Goal: Task Accomplishment & Management: Use online tool/utility

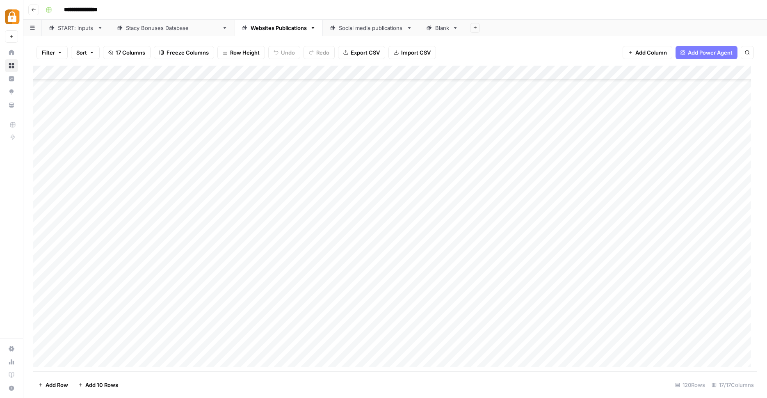
scroll to position [1399, 0]
click at [240, 268] on div "Add Column" at bounding box center [395, 220] width 724 height 308
click at [606, 71] on div "Add Column" at bounding box center [395, 220] width 724 height 308
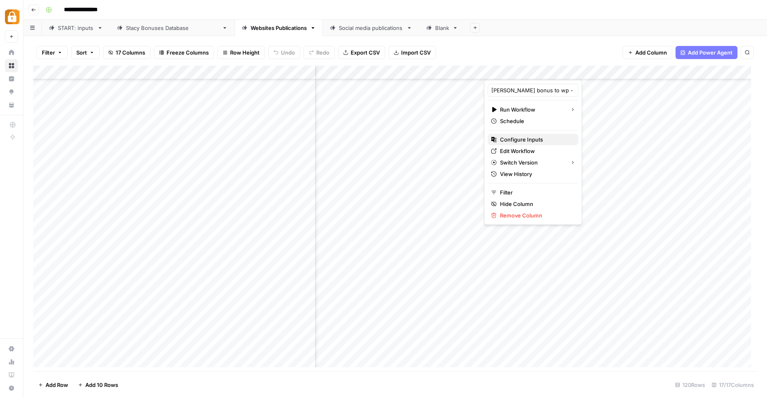
click at [529, 141] on span "Configure Inputs" at bounding box center [536, 139] width 72 height 8
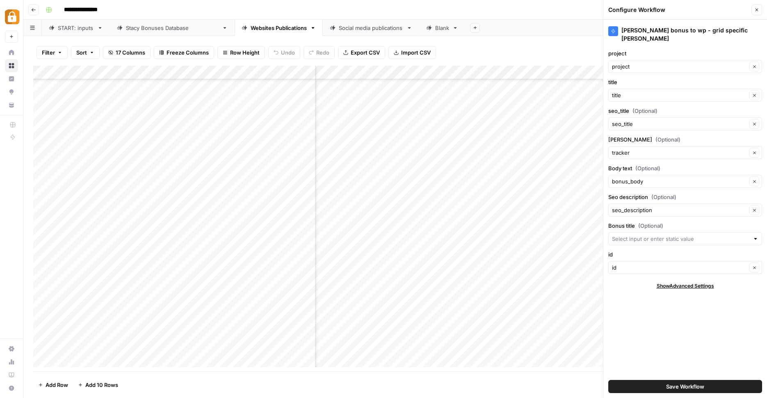
click at [585, 54] on div "Filter Sort 17 Columns Freeze Columns Row Height Undo Redo Export CSV Import CS…" at bounding box center [395, 52] width 724 height 26
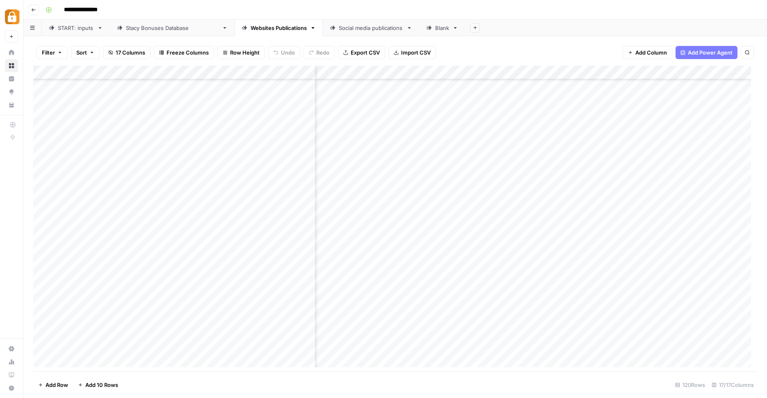
click at [605, 69] on div "Add Column" at bounding box center [395, 220] width 724 height 308
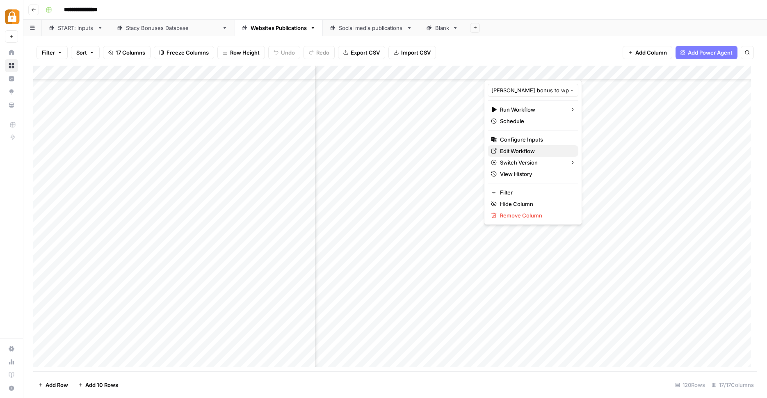
click at [529, 149] on span "Edit Workflow" at bounding box center [536, 151] width 72 height 8
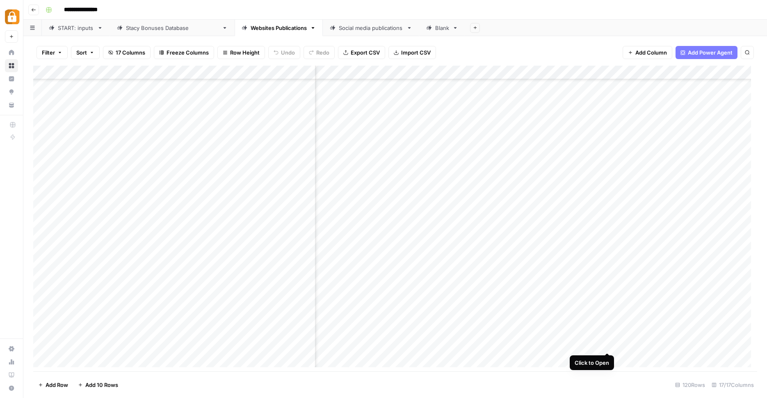
click at [605, 345] on div "Add Column" at bounding box center [395, 220] width 724 height 308
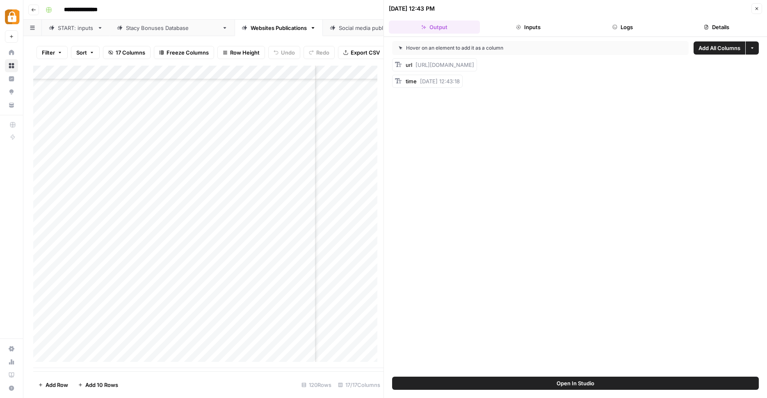
click at [621, 28] on button "Logs" at bounding box center [622, 27] width 91 height 13
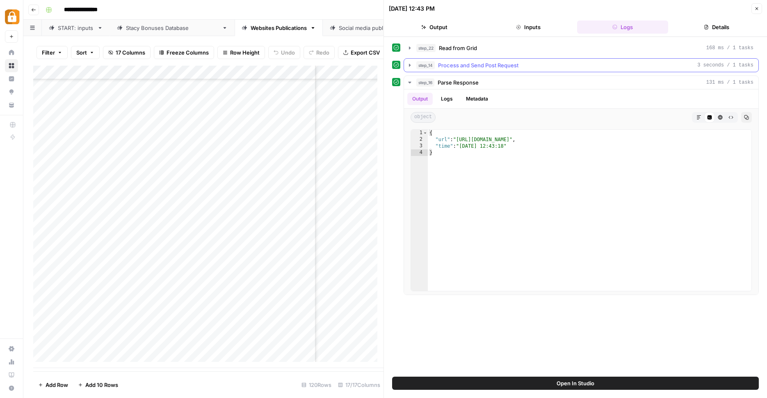
click at [413, 66] on button "step_14 Process and Send Post Request 3 seconds / 1 tasks" at bounding box center [581, 65] width 354 height 13
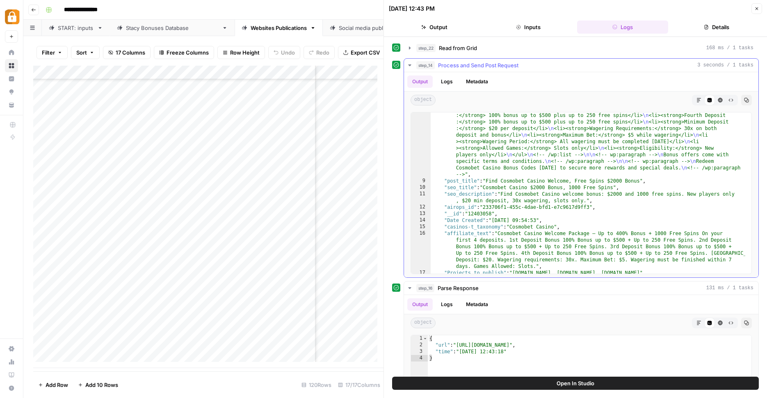
scroll to position [92, 0]
click at [756, 9] on icon "button" at bounding box center [757, 8] width 3 height 3
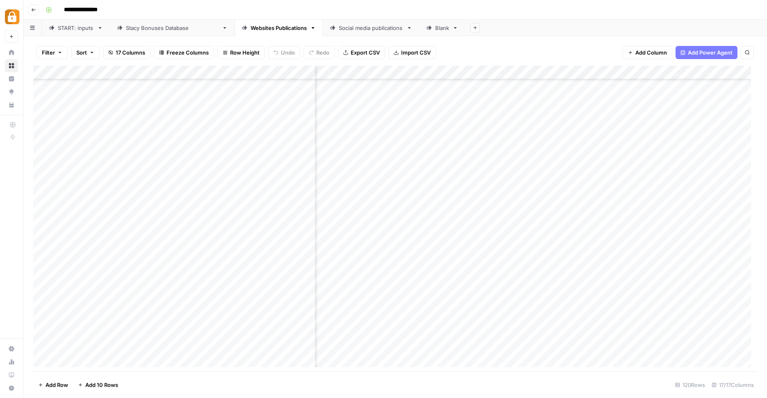
click at [384, 344] on div "Add Column" at bounding box center [395, 220] width 724 height 308
click at [337, 344] on textarea "**********" at bounding box center [401, 344] width 131 height 11
click at [463, 317] on div "Add Column" at bounding box center [395, 220] width 724 height 308
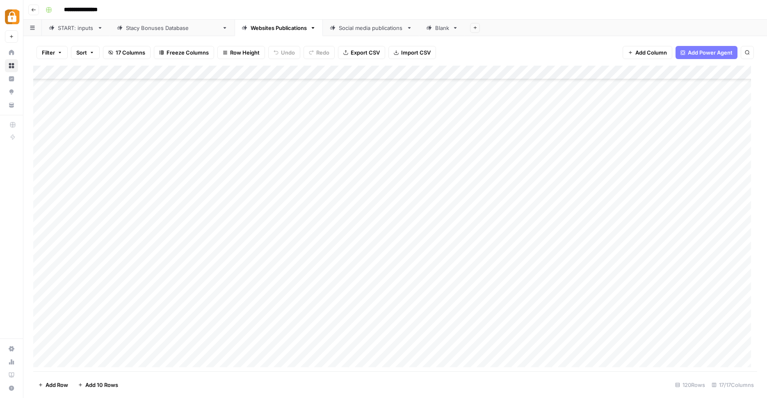
click at [563, 345] on div "Add Column" at bounding box center [395, 220] width 724 height 308
click at [562, 345] on div "Add Column" at bounding box center [395, 220] width 724 height 308
click at [562, 345] on textarea "**********" at bounding box center [633, 344] width 154 height 11
type textarea "**********"
click at [594, 327] on div "Add Column" at bounding box center [395, 220] width 724 height 308
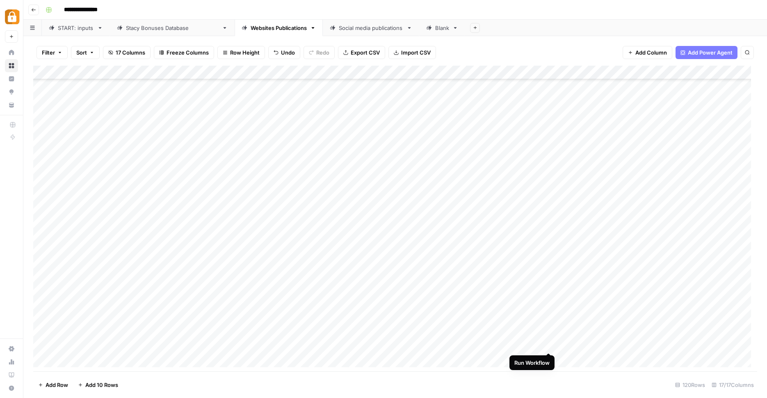
click at [550, 343] on div "Add Column" at bounding box center [395, 220] width 724 height 308
drag, startPoint x: 588, startPoint y: 71, endPoint x: 632, endPoint y: 74, distance: 44.8
click at [632, 74] on div "Add Column" at bounding box center [395, 220] width 724 height 308
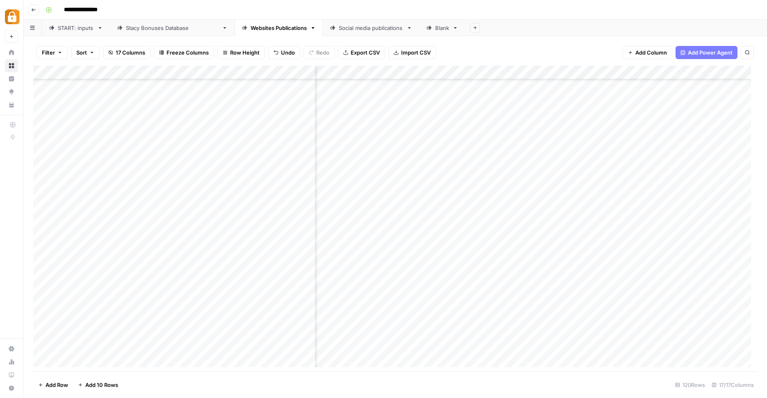
scroll to position [1397, 756]
click at [527, 68] on div "Add Column" at bounding box center [395, 220] width 724 height 308
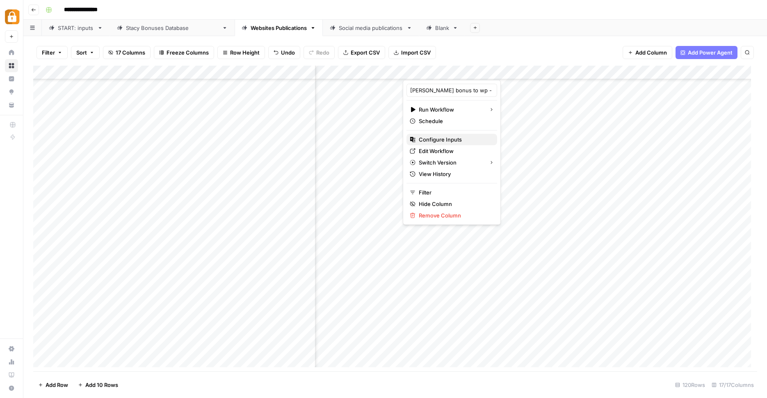
click at [455, 140] on span "Configure Inputs" at bounding box center [455, 139] width 72 height 8
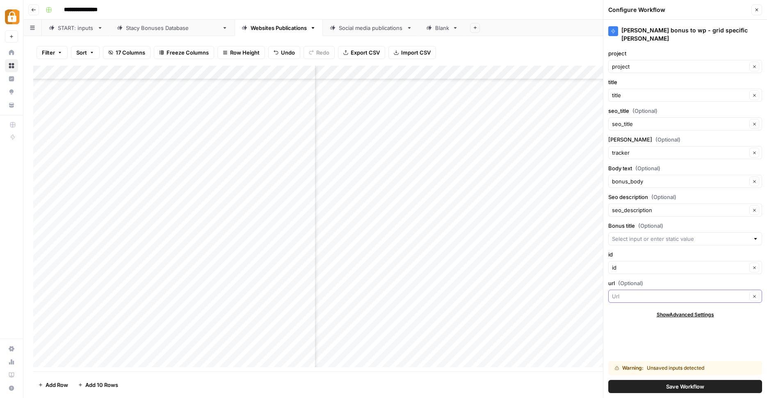
click at [675, 292] on input "url (Optional)" at bounding box center [679, 296] width 135 height 8
click at [670, 322] on span "URL to update" at bounding box center [678, 320] width 127 height 8
type input "URL to update"
click at [670, 389] on span "Save Workflow" at bounding box center [685, 386] width 38 height 8
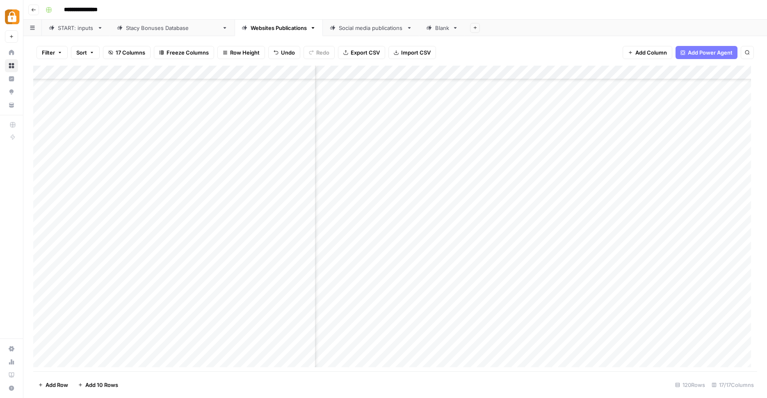
scroll to position [1397, 0]
click at [548, 346] on div "Add Column" at bounding box center [395, 220] width 724 height 308
click at [560, 344] on div "Add Column" at bounding box center [395, 220] width 724 height 308
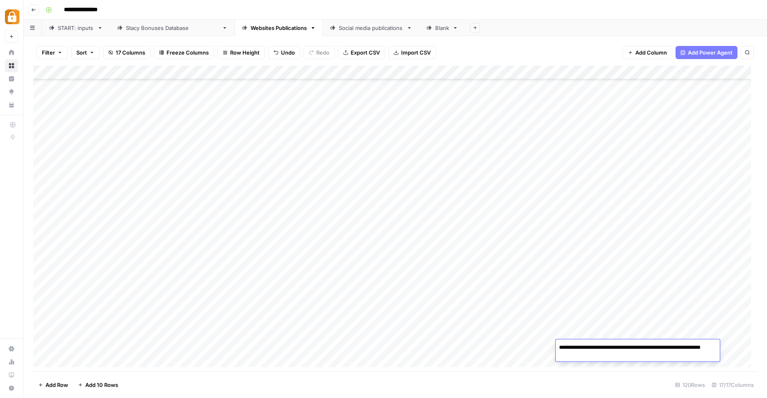
type textarea "**********"
click at [652, 307] on div "Add Column" at bounding box center [395, 220] width 724 height 308
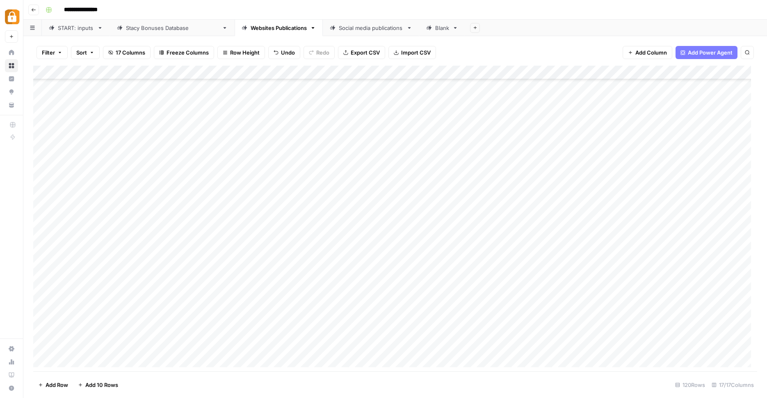
click at [602, 345] on div "Add Column" at bounding box center [395, 220] width 724 height 308
click at [703, 345] on div "Add Column" at bounding box center [395, 220] width 724 height 308
click at [692, 345] on div "Add Column" at bounding box center [395, 220] width 724 height 308
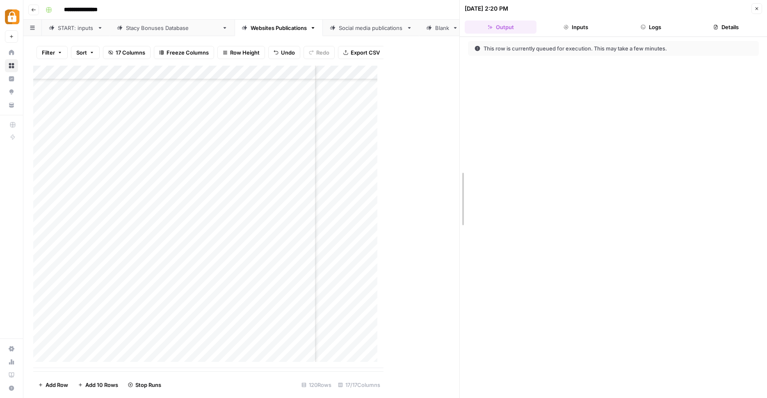
drag, startPoint x: 384, startPoint y: 247, endPoint x: 518, endPoint y: 241, distance: 134.3
click at [518, 241] on div "10/08/25 at 2:20 PM Close Output Inputs Logs Details This row is currently queu…" at bounding box center [613, 199] width 308 height 398
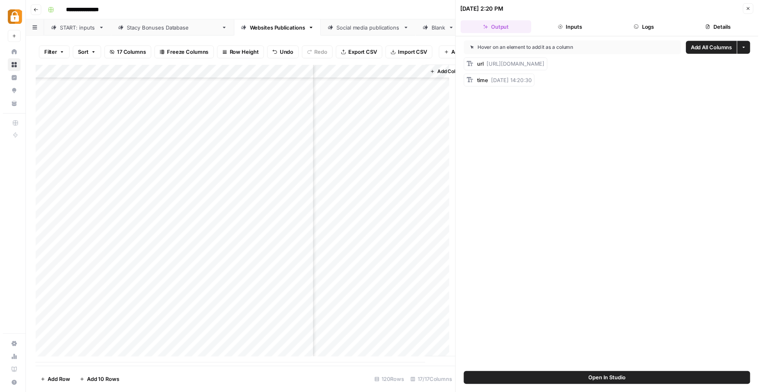
scroll to position [1401, 1377]
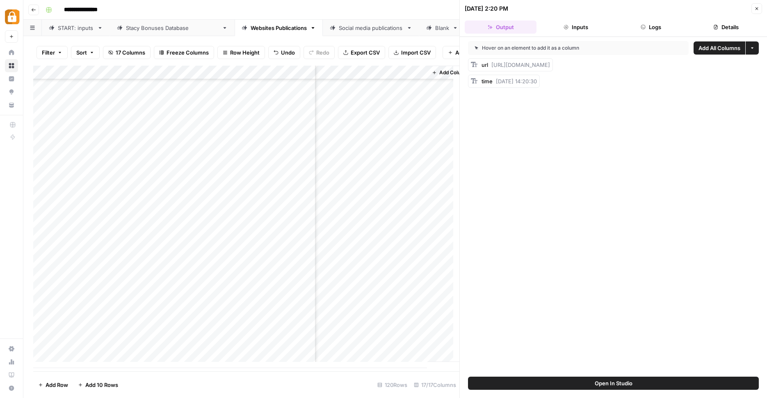
click at [550, 64] on span "https://wp.truebluecasinos.org/wp-admin/post.php?post=19399&action=edit" at bounding box center [520, 65] width 59 height 7
copy span "url"
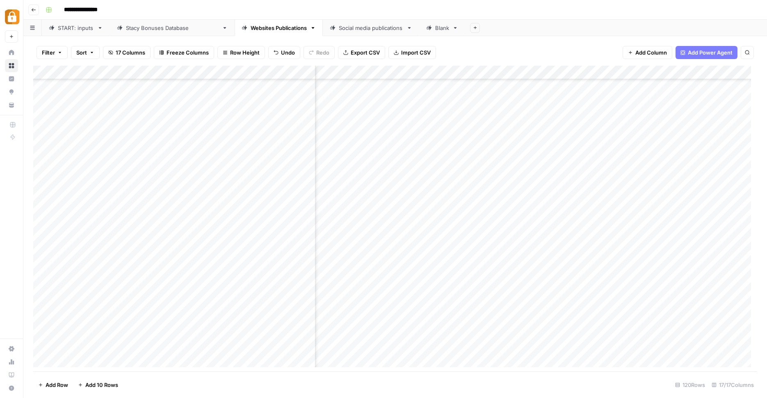
scroll to position [1399, 0]
click at [564, 347] on div "Add Column" at bounding box center [395, 220] width 724 height 308
click at [574, 342] on div "Add Column" at bounding box center [395, 220] width 724 height 308
click at [578, 343] on textarea "**********" at bounding box center [638, 349] width 164 height 20
type textarea "**********"
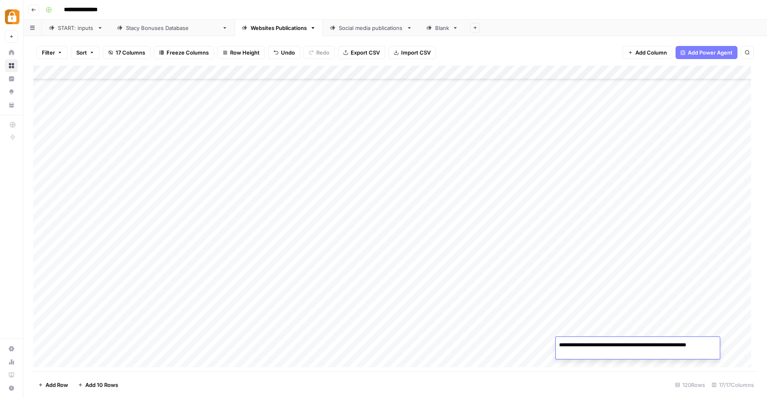
click at [625, 315] on div "Add Column" at bounding box center [395, 220] width 724 height 308
click at [596, 344] on div "Add Column" at bounding box center [395, 220] width 724 height 308
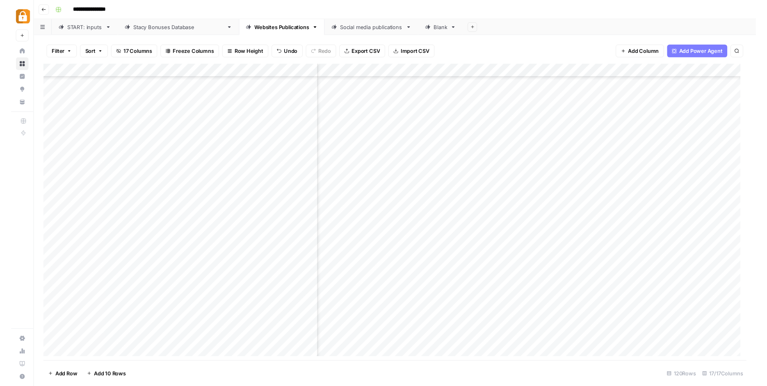
scroll to position [1399, 743]
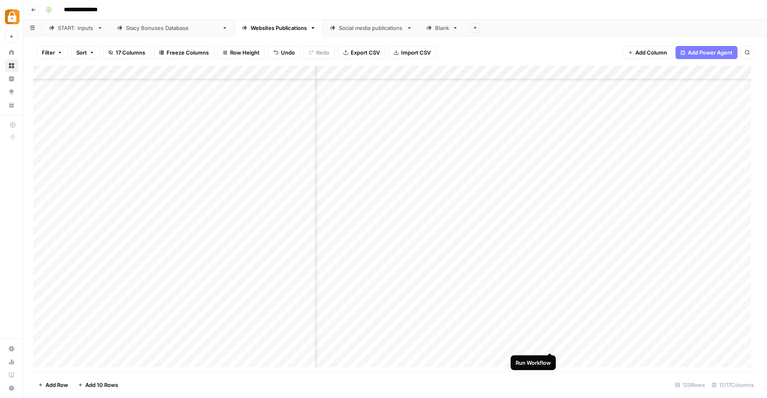
click at [549, 345] on div "Add Column" at bounding box center [395, 220] width 724 height 308
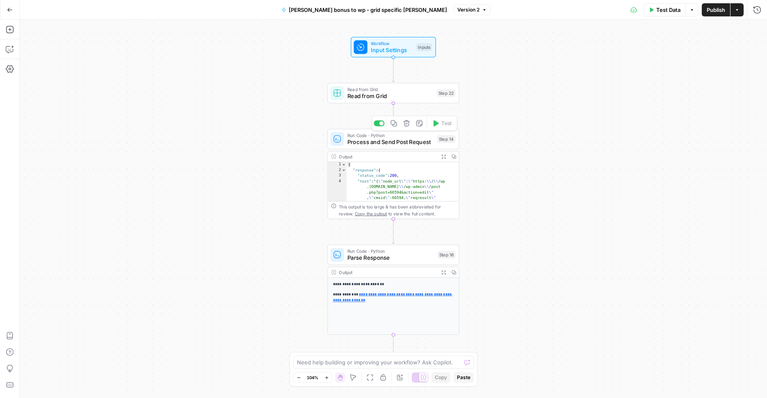
click at [400, 145] on span "Process and Send Post Request" at bounding box center [390, 142] width 87 height 9
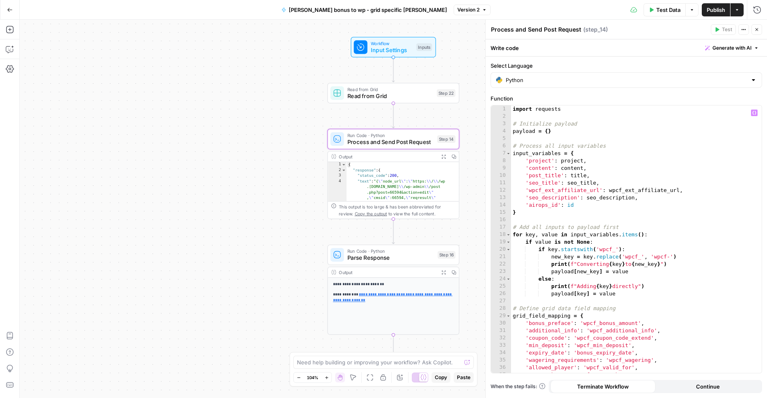
type textarea "**********"
click at [591, 206] on div "import requests # Initialize payload payload = { } # Process all input variable…" at bounding box center [633, 246] width 244 height 282
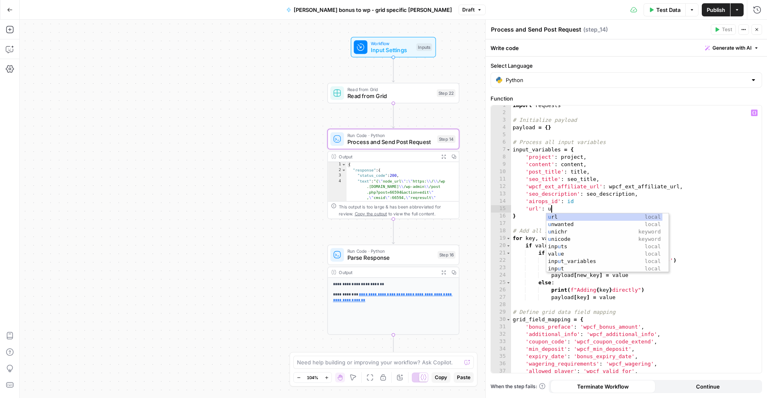
scroll to position [0, 3]
click at [604, 218] on div "url local wpcf_ext_affiliate_ url local inp u t_va r iab l es local" at bounding box center [607, 231] width 122 height 37
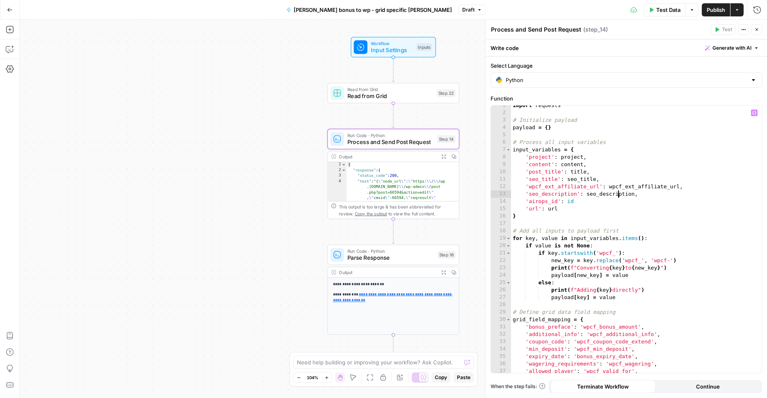
click at [617, 196] on div "import requests # Initialize payload payload = { } # Process all input variable…" at bounding box center [633, 243] width 244 height 282
click at [568, 208] on div "import requests # Initialize payload payload = { } # Process all input variable…" at bounding box center [633, 243] width 244 height 282
click at [543, 208] on div "import requests # Initialize payload payload = { } # Process all input variable…" at bounding box center [633, 243] width 244 height 282
click at [547, 208] on div "import requests # Initialize payload payload = { } # Process all input variable…" at bounding box center [633, 243] width 244 height 282
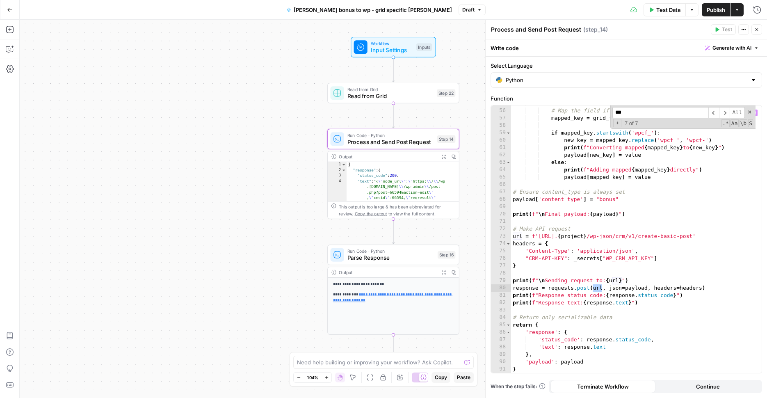
scroll to position [0, 0]
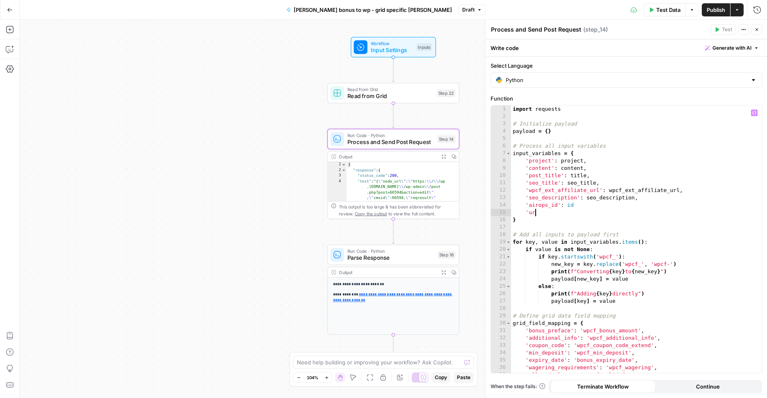
type textarea "*"
type textarea "**********"
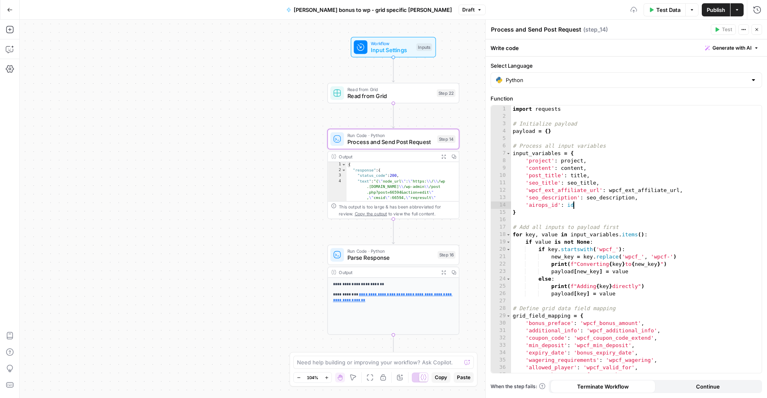
click at [409, 50] on span "Input Settings" at bounding box center [392, 50] width 42 height 9
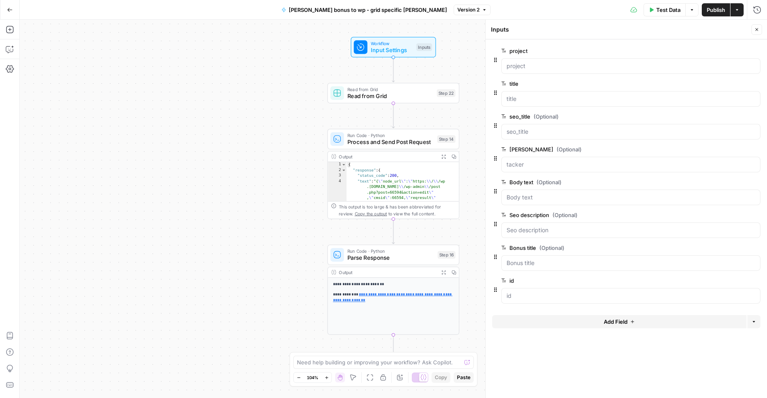
click at [658, 322] on button "Add Field" at bounding box center [619, 321] width 254 height 13
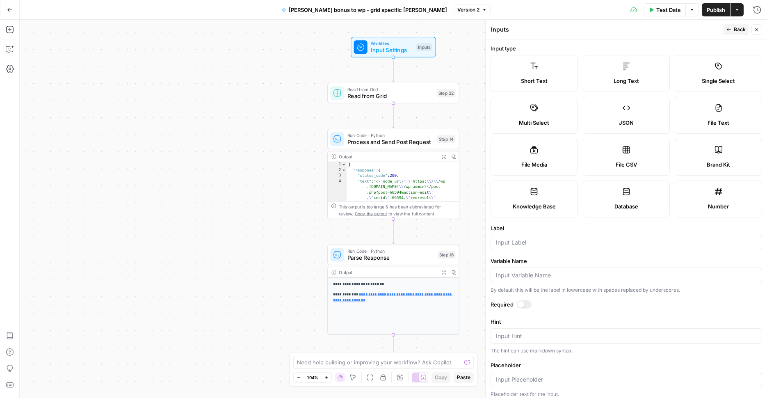
click at [658, 322] on label "Hint" at bounding box center [627, 321] width 272 height 8
click at [658, 332] on textarea "Hint" at bounding box center [626, 336] width 261 height 8
click at [539, 247] on div at bounding box center [627, 243] width 272 height 16
type input "r"
type input "url"
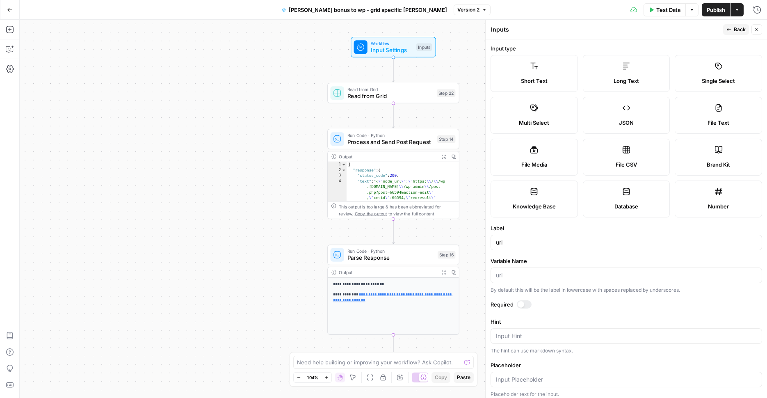
click at [737, 28] on span "Back" at bounding box center [740, 29] width 12 height 7
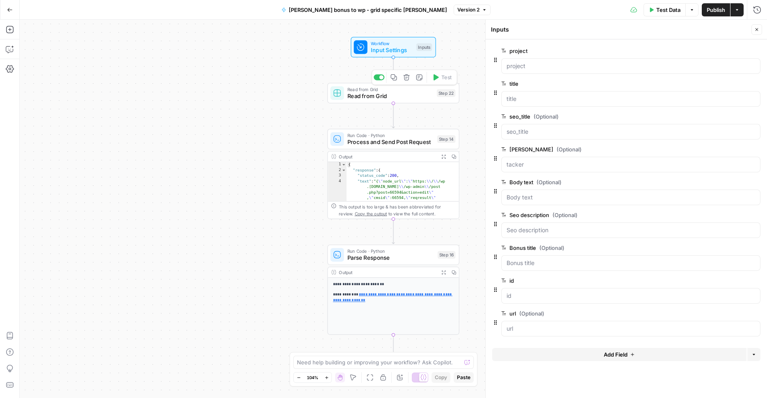
click at [397, 96] on span "Read from Grid" at bounding box center [390, 96] width 86 height 9
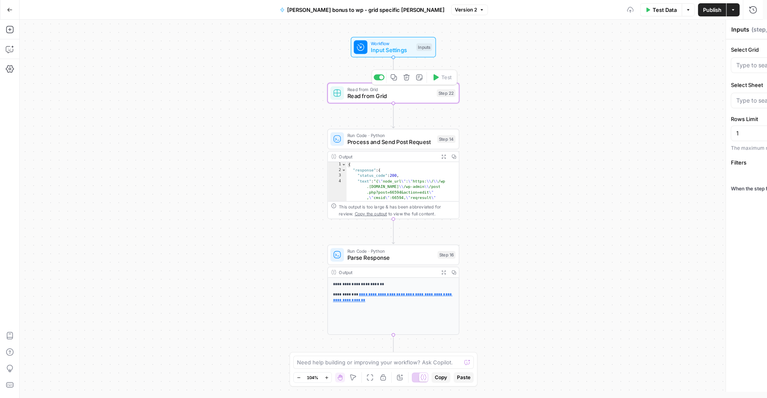
type textarea "Read from Grid"
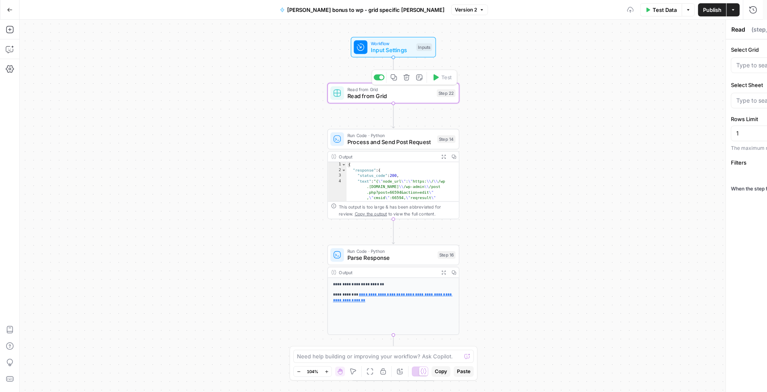
type input "[PERSON_NAME] Bonuses Database"
type input "Stacy Bonus Grid"
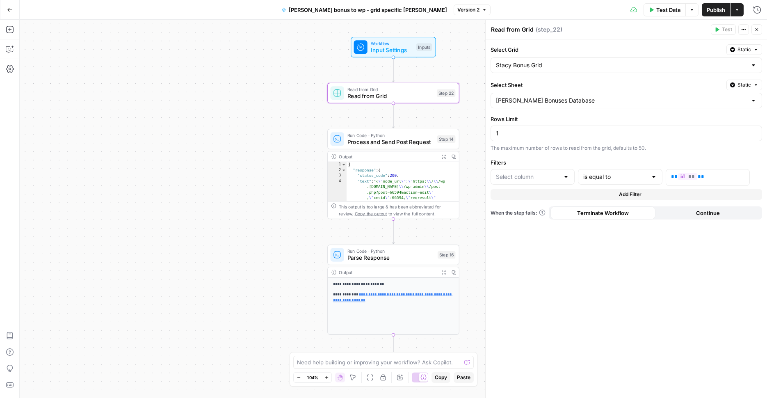
type input "id"
click at [10, 50] on icon "button" at bounding box center [9, 50] width 2 height 0
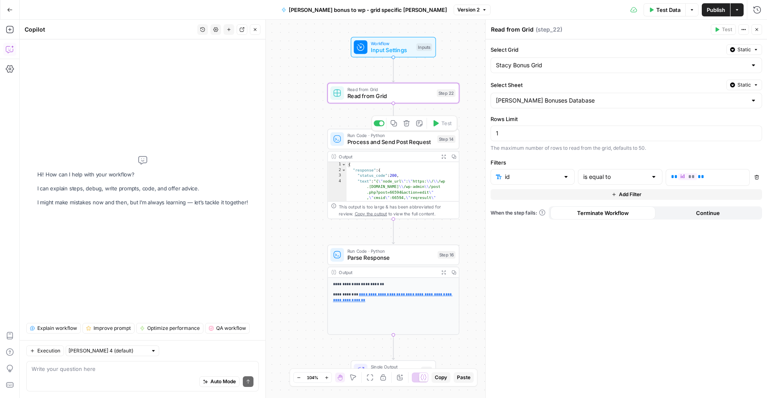
click at [423, 139] on span "Process and Send Post Request" at bounding box center [390, 142] width 87 height 9
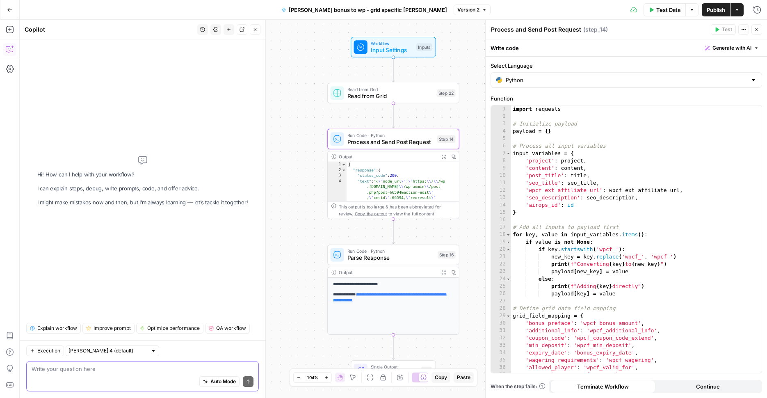
click at [104, 368] on textarea at bounding box center [143, 369] width 222 height 8
type textarea "in step 14 add field url from input vars"
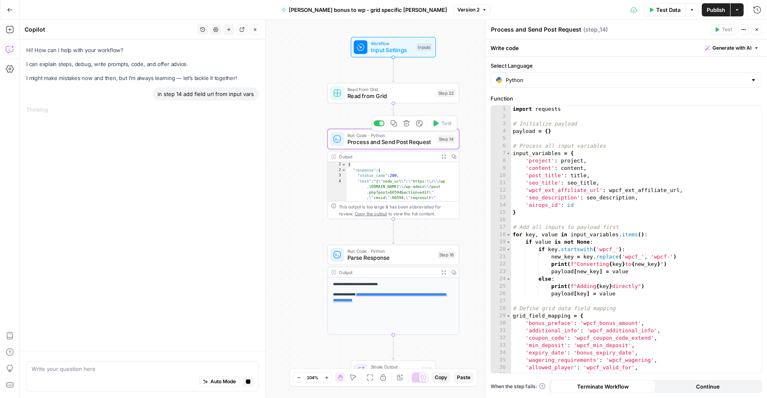
click at [413, 140] on span "Process and Send Post Request" at bounding box center [390, 142] width 87 height 9
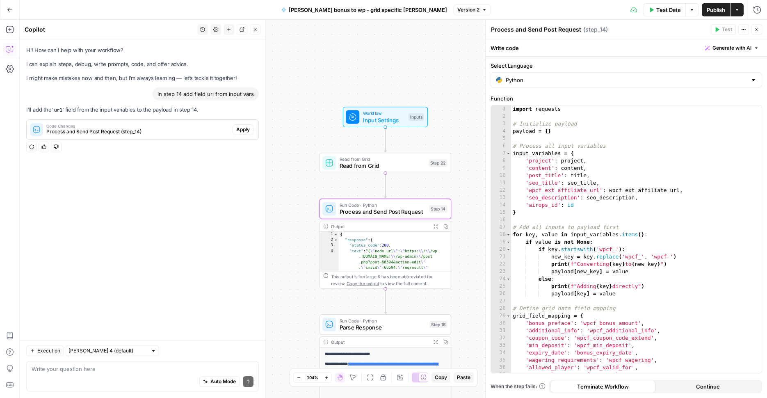
click at [245, 125] on button "Apply" at bounding box center [243, 129] width 21 height 11
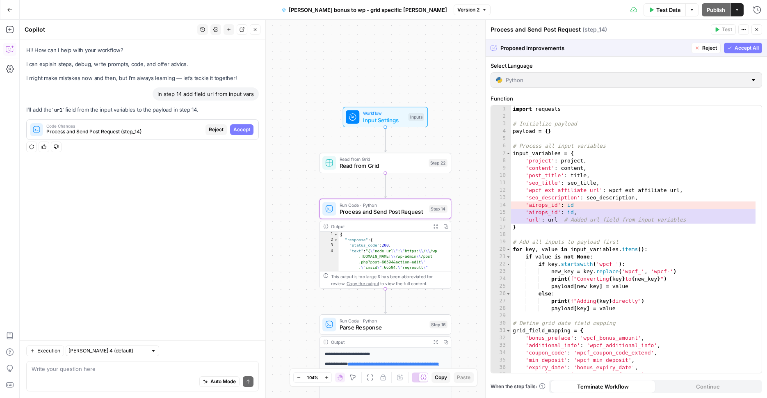
click at [248, 132] on span "Accept" at bounding box center [241, 129] width 17 height 7
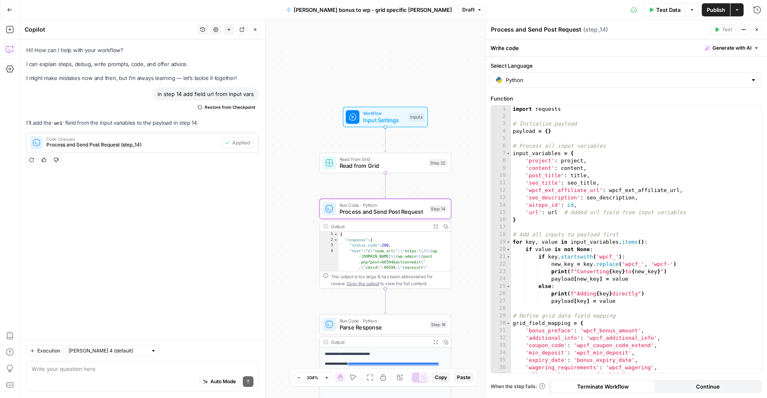
click at [716, 14] on button "Publish" at bounding box center [716, 9] width 28 height 13
